Goal: Information Seeking & Learning: Learn about a topic

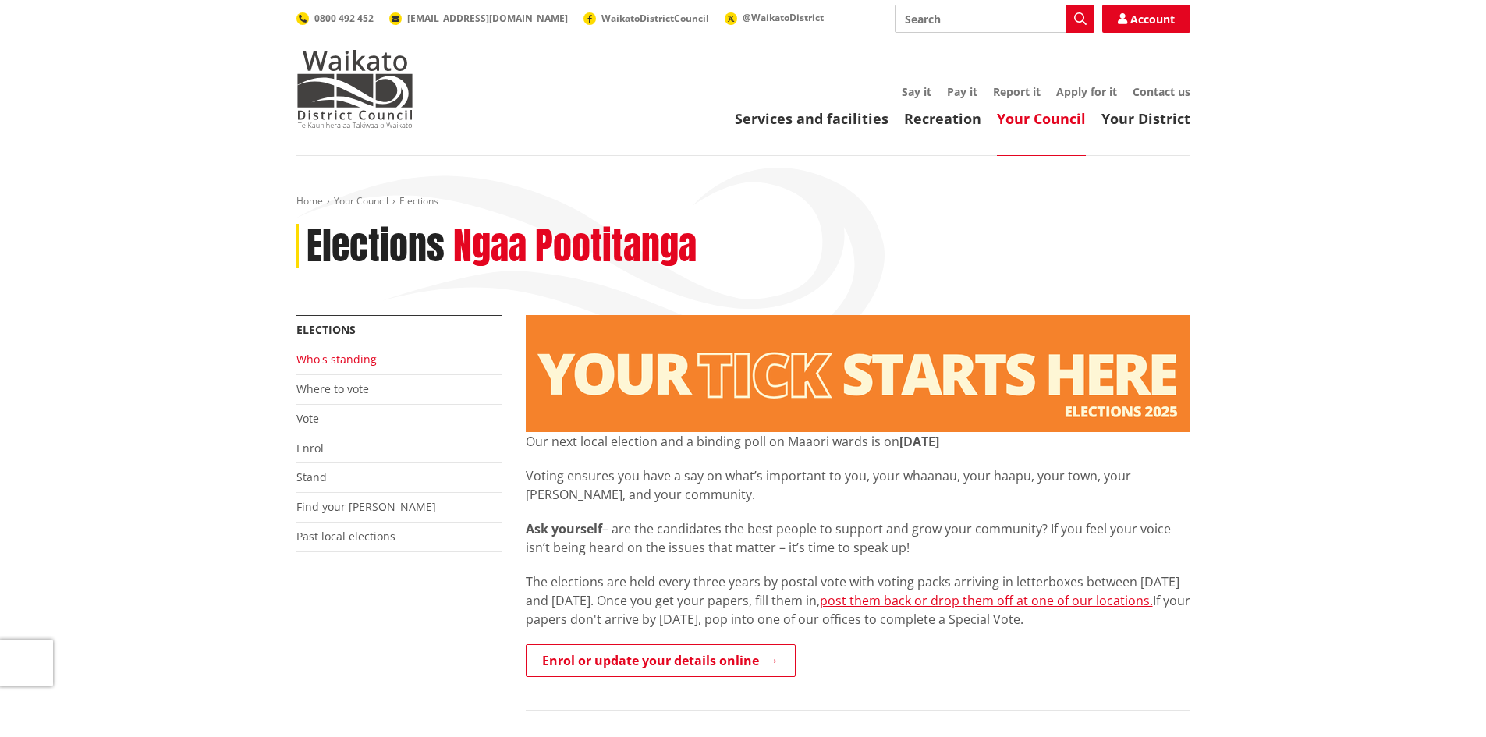
click at [346, 362] on link "Who's standing" at bounding box center [336, 359] width 80 height 15
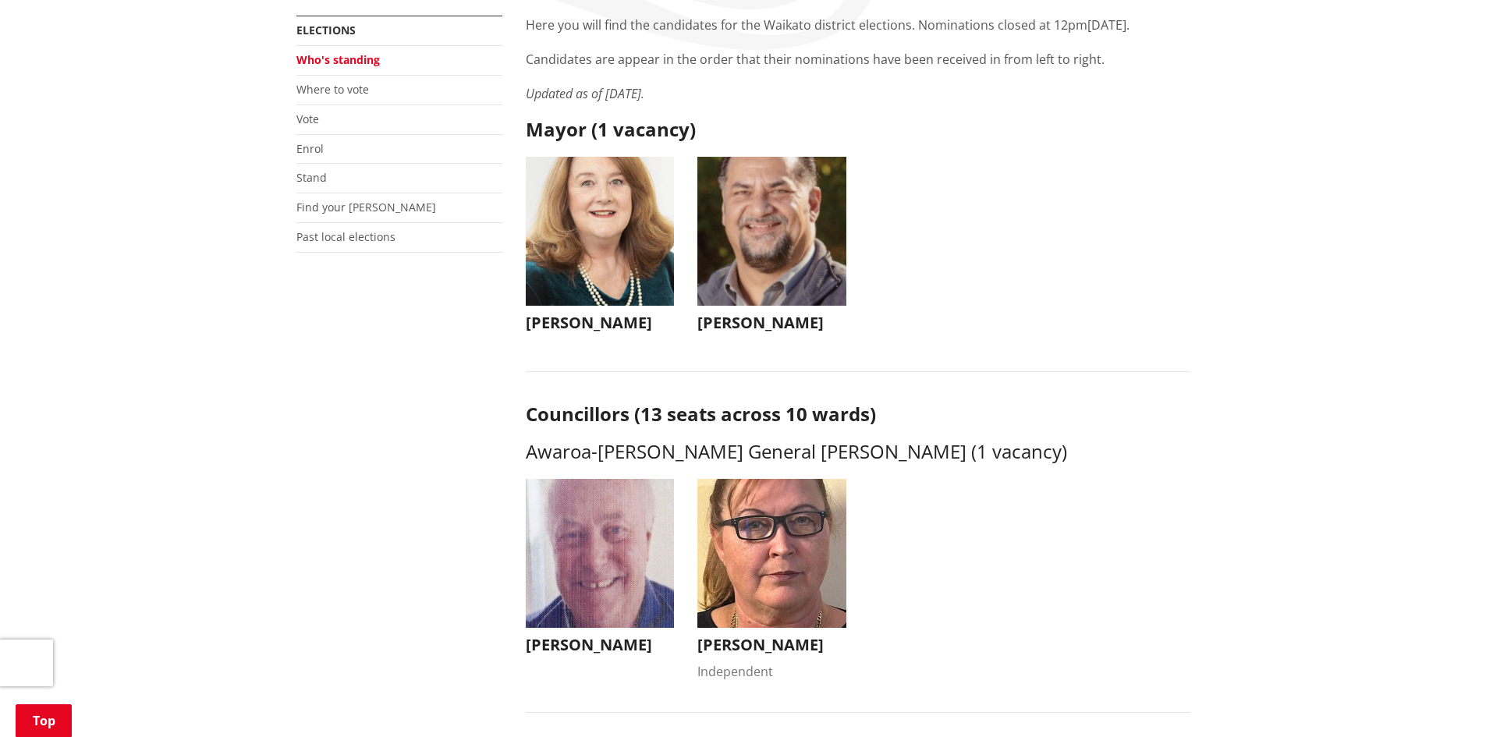
scroll to position [234, 0]
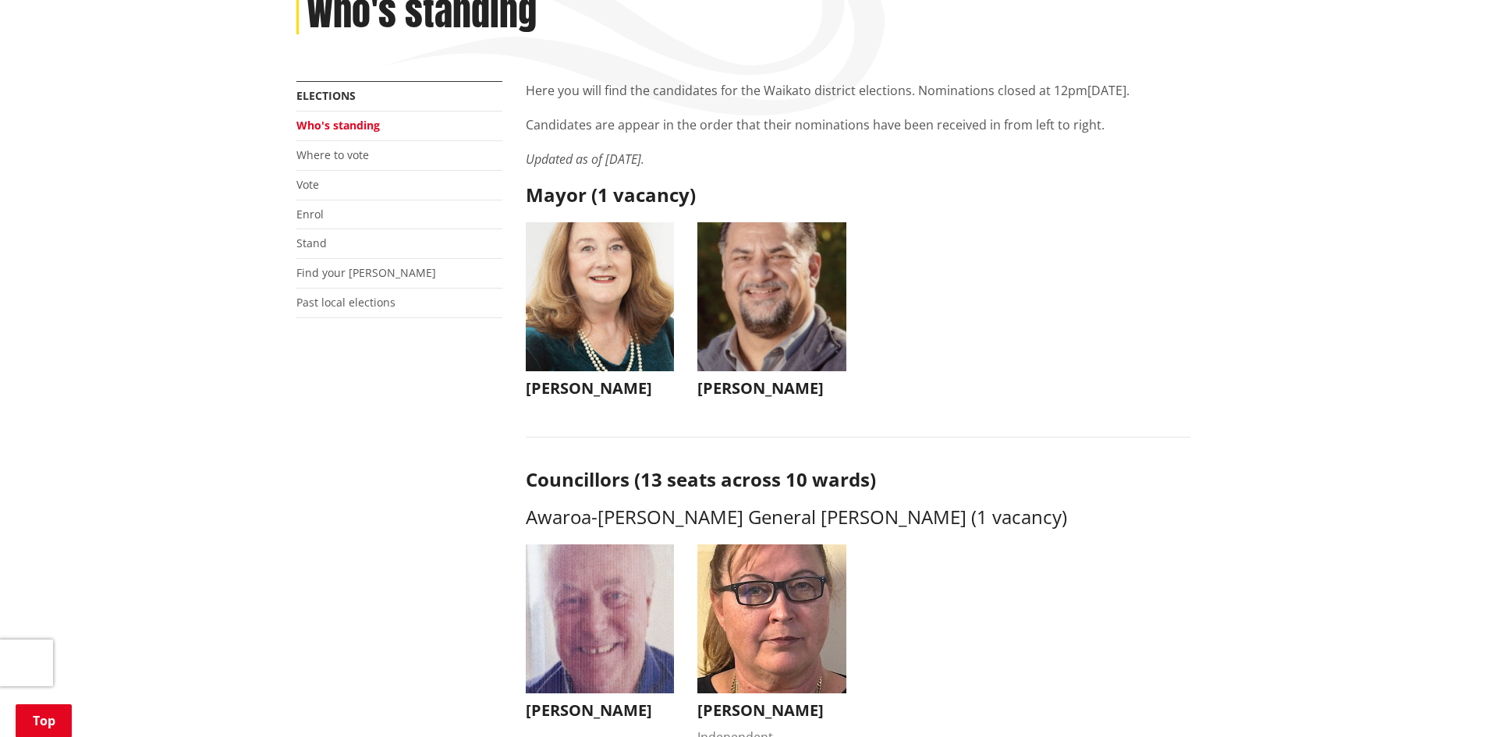
click at [792, 310] on img "button" at bounding box center [771, 296] width 149 height 149
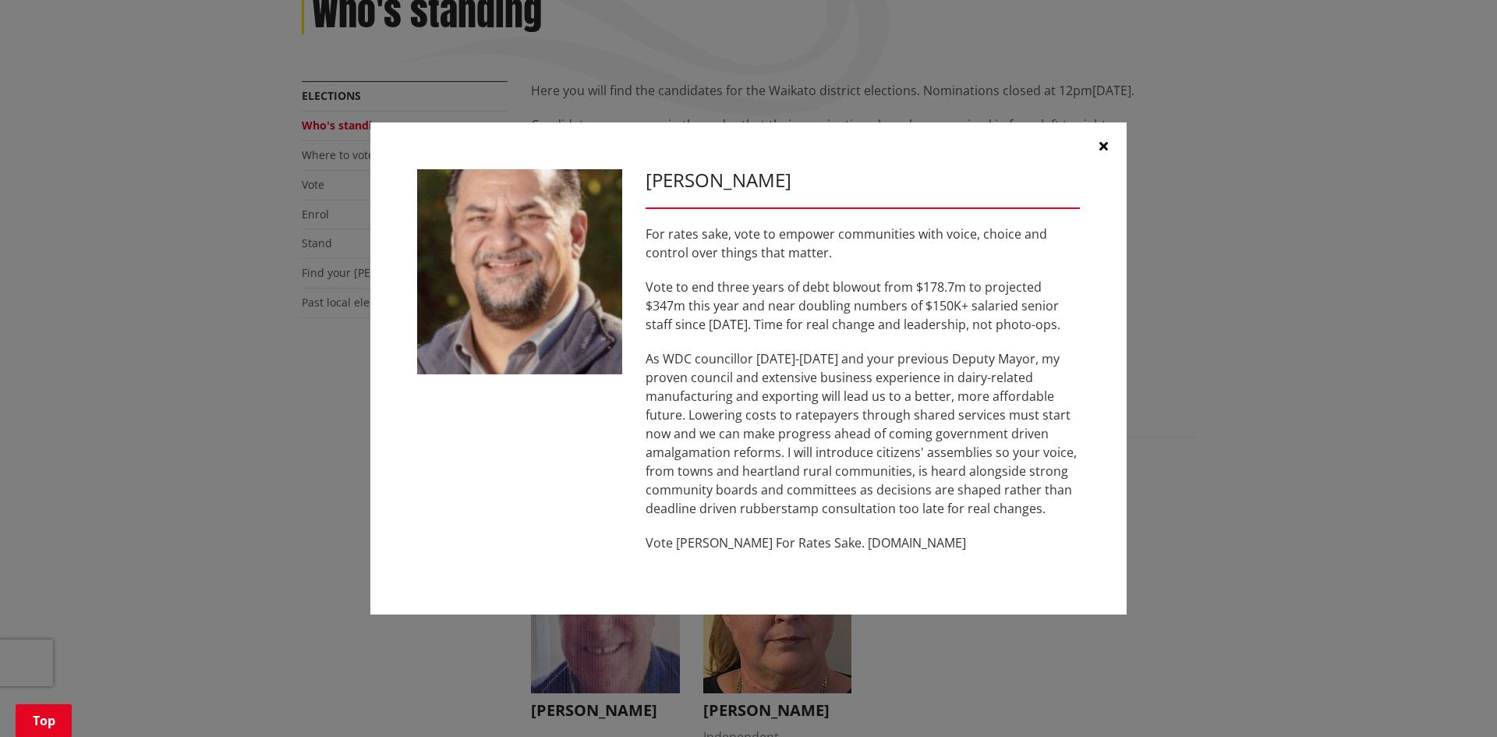
click at [1103, 147] on icon "button" at bounding box center [1104, 146] width 9 height 12
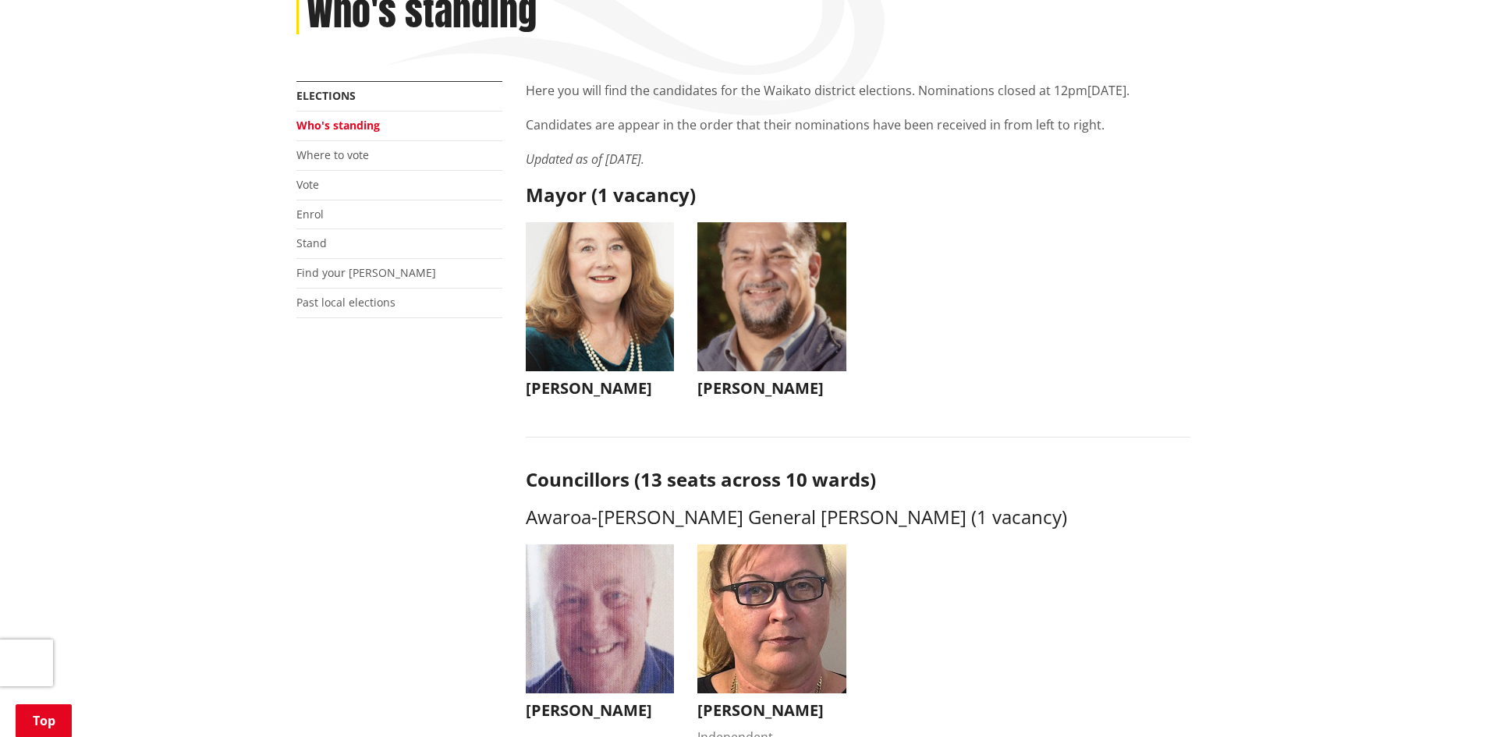
click at [605, 301] on img "button" at bounding box center [600, 296] width 149 height 149
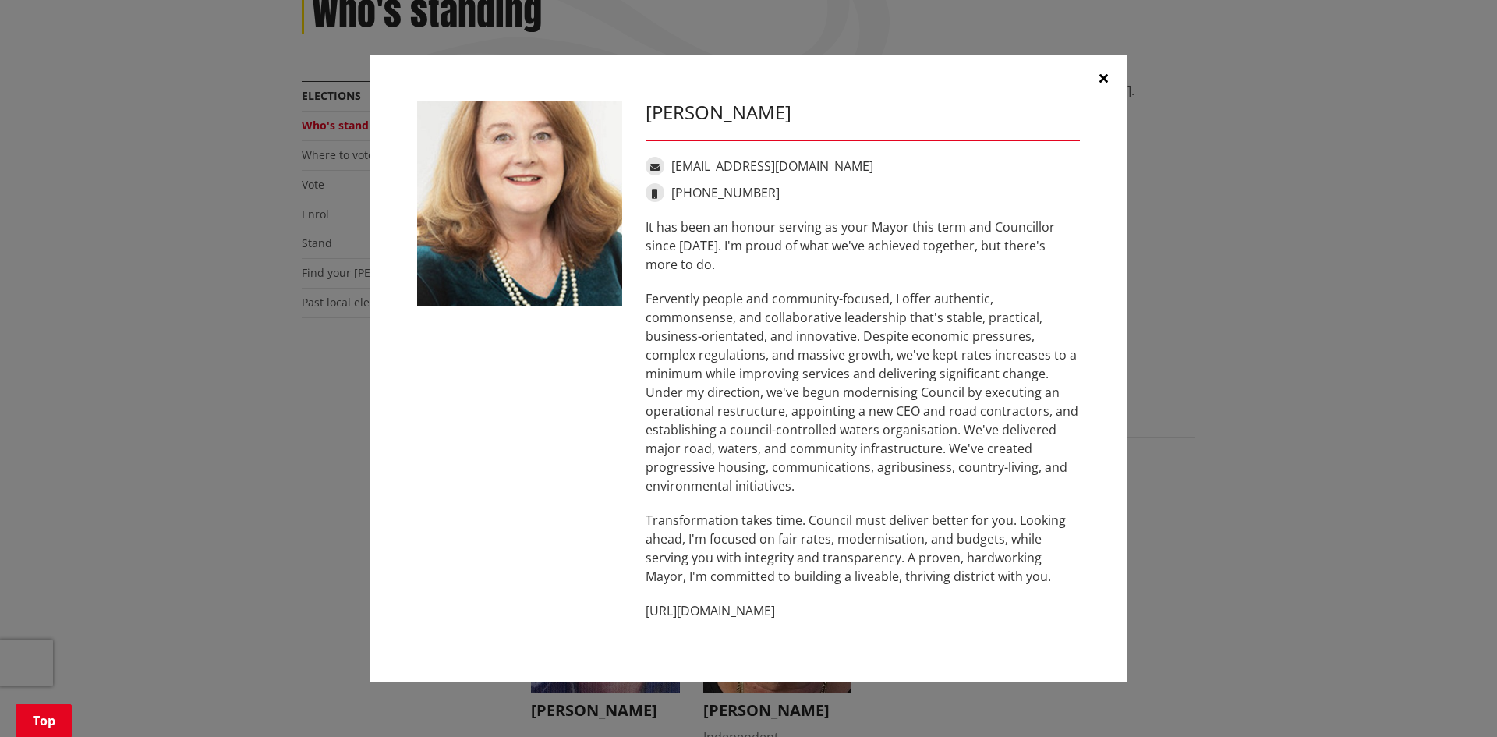
click at [1104, 74] on icon "button" at bounding box center [1104, 78] width 9 height 12
